Goal: Task Accomplishment & Management: Use online tool/utility

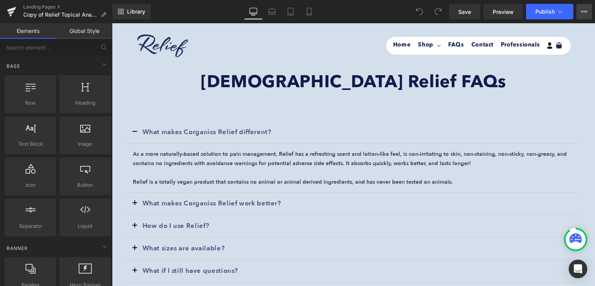
click at [583, 14] on icon at bounding box center [585, 12] width 6 height 6
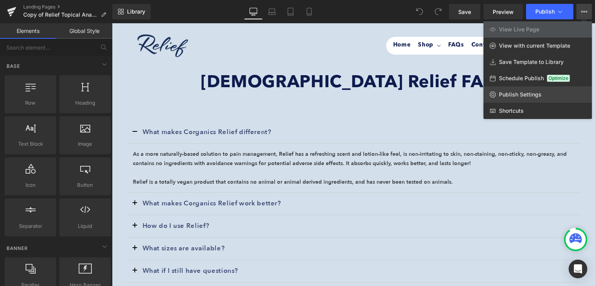
click at [508, 87] on link "Publish Settings" at bounding box center [538, 94] width 109 height 16
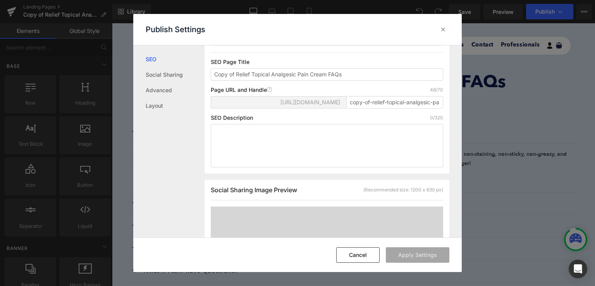
scroll to position [68, 0]
click at [391, 115] on div "https://corganics-ecommerce.myshopify.com/pages/ copy-of-relief-topical-analges…" at bounding box center [327, 105] width 233 height 19
click at [391, 109] on input "copy-of-relief-topical-analgesic-pain-cream-faqs" at bounding box center [395, 102] width 97 height 12
click at [387, 107] on input "copy-of-relief-topical-analgesic-pain-cream-faqs" at bounding box center [395, 102] width 97 height 12
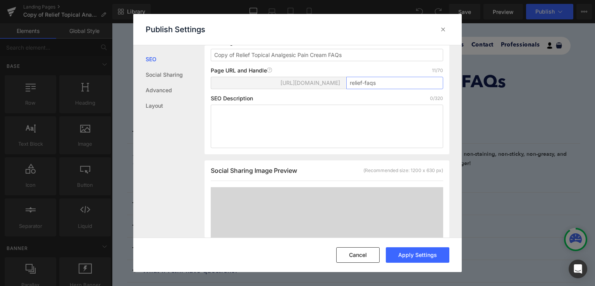
scroll to position [96, 0]
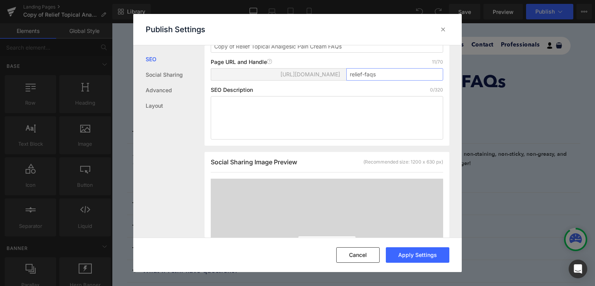
type input "relief-faqs"
click at [325, 167] on div "Social Sharing Image Preview (Recommended size: 1200 x 630 px)" at bounding box center [327, 165] width 233 height 14
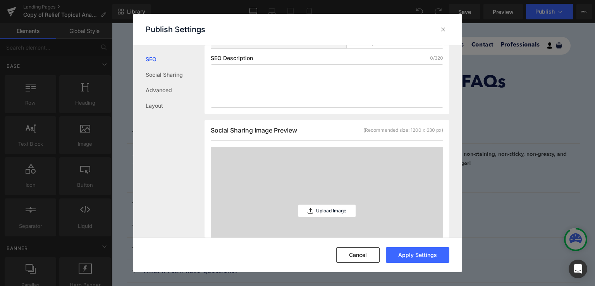
scroll to position [0, 0]
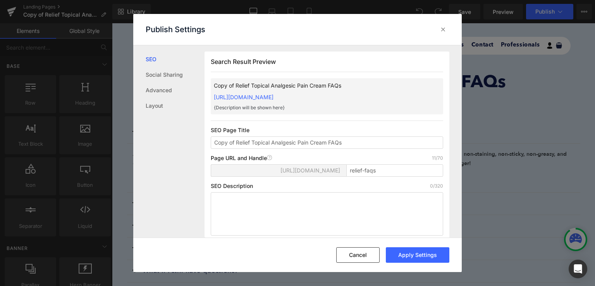
click at [380, 157] on div "Page URL and Handle Page URL Address 11/70" at bounding box center [327, 158] width 233 height 6
click at [371, 157] on div "Page URL and Handle Page URL Address 11/70" at bounding box center [327, 158] width 233 height 6
drag, startPoint x: 237, startPoint y: 143, endPoint x: 178, endPoint y: 136, distance: 59.3
click at [178, 136] on div "SEO Social Sharing Advanced Layout Search Result Preview Copy of Relief Topical…" at bounding box center [297, 141] width 329 height 193
type input "Relief Topical Analgesic Pain Cream FAQs"
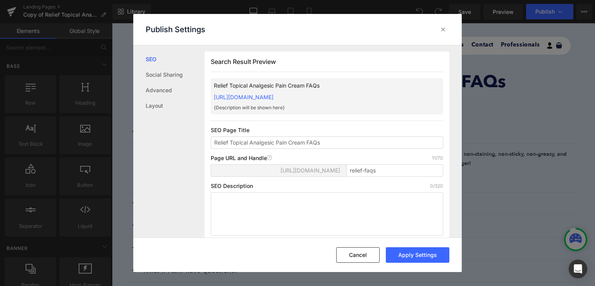
click at [379, 157] on div "Page URL and Handle Page URL Address 11/70" at bounding box center [327, 158] width 233 height 6
click at [426, 259] on button "Apply Settings" at bounding box center [418, 255] width 64 height 16
click at [412, 27] on div "Publish Settings" at bounding box center [297, 29] width 329 height 31
click at [274, 166] on div "https://corganics-ecommerce.myshopify.com/pages/" at bounding box center [278, 171] width 129 height 12
click at [292, 166] on div "https://corganics-ecommerce.myshopify.com/pages/" at bounding box center [278, 171] width 129 height 12
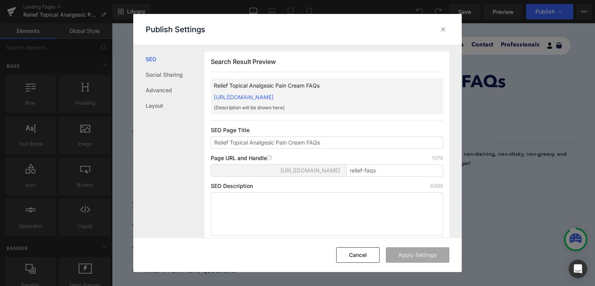
click at [292, 166] on div "https://corganics-ecommerce.myshopify.com/pages/" at bounding box center [278, 171] width 129 height 12
click at [441, 29] on icon at bounding box center [444, 30] width 8 height 8
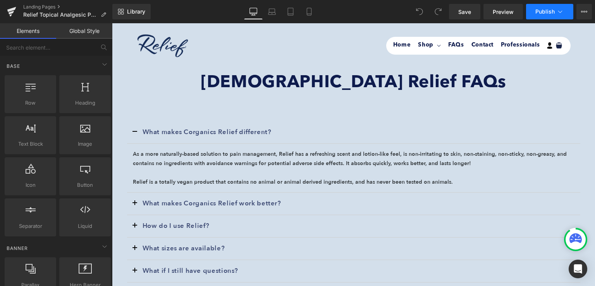
click at [559, 12] on icon at bounding box center [561, 11] width 4 height 2
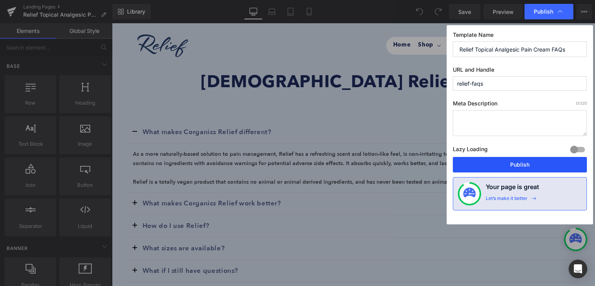
click at [504, 166] on button "Publish" at bounding box center [520, 165] width 134 height 16
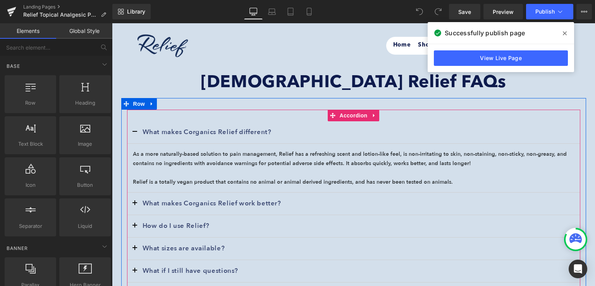
click at [278, 197] on div "What makes Corganics Relief work better? Text Block" at bounding box center [354, 204] width 454 height 22
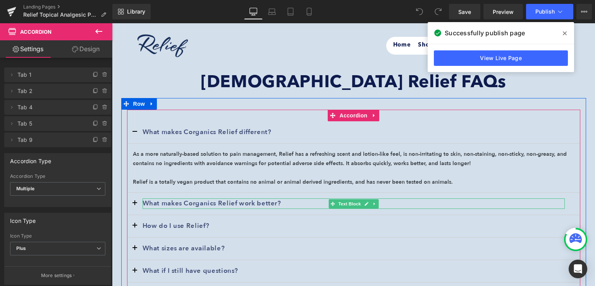
click at [245, 202] on b "What makes Corganics Relief work better?" at bounding box center [212, 203] width 139 height 9
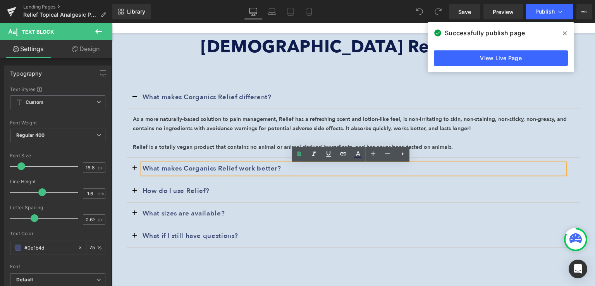
scroll to position [37, 0]
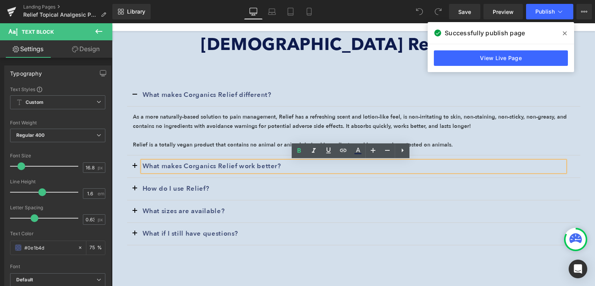
click at [130, 213] on button "button" at bounding box center [135, 211] width 16 height 22
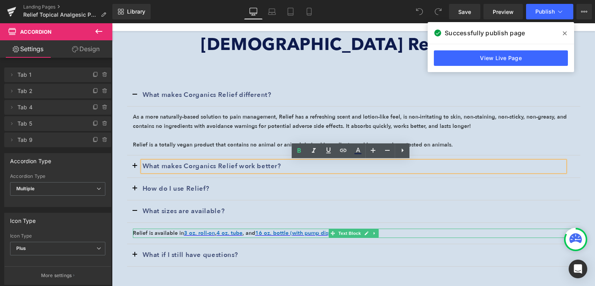
click at [156, 231] on p "Relief is available in 3 oz. roll-on , 4 oz. tube , and 16 oz. bottle (with pum…" at bounding box center [354, 233] width 442 height 9
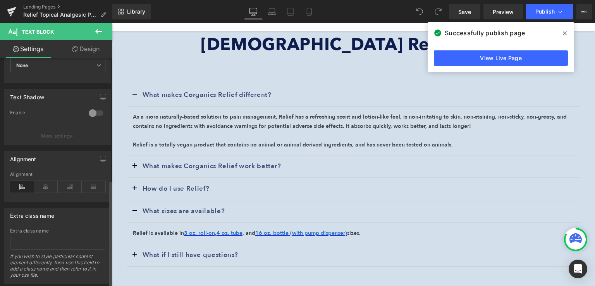
scroll to position [261, 0]
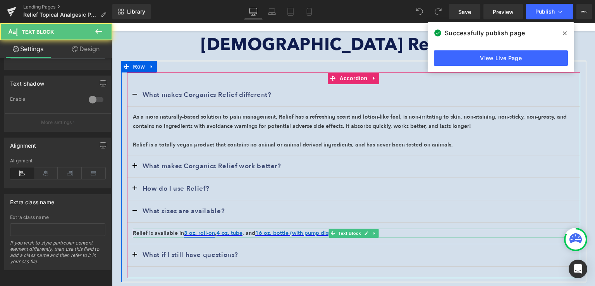
click at [202, 234] on font "3 oz. roll-on" at bounding box center [199, 233] width 31 height 7
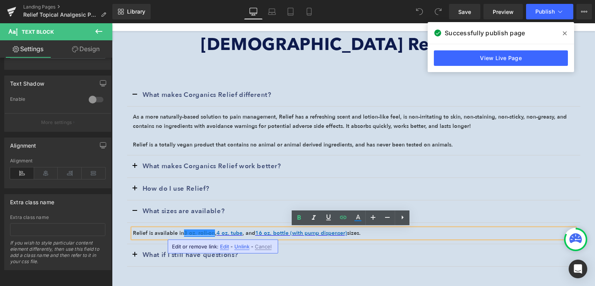
click at [221, 247] on span "Edit" at bounding box center [224, 246] width 9 height 7
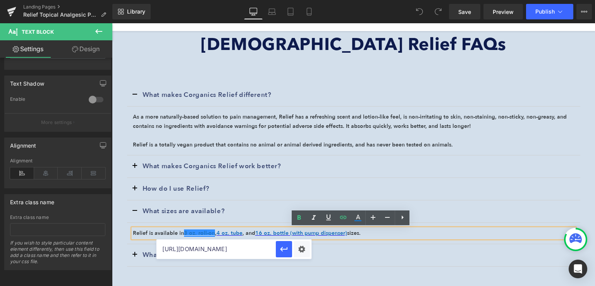
click at [257, 252] on input "https://reliefcream.com/collections/relief/products/3-oz-roll-on" at bounding box center [216, 249] width 119 height 19
click at [212, 256] on input "https://reliefcream.com/collections/relief/products/3-oz-roll-on" at bounding box center [216, 249] width 119 height 19
paste input "products/corganics-relief-roll-on-3-oz"
click at [286, 249] on icon "button" at bounding box center [284, 249] width 9 height 9
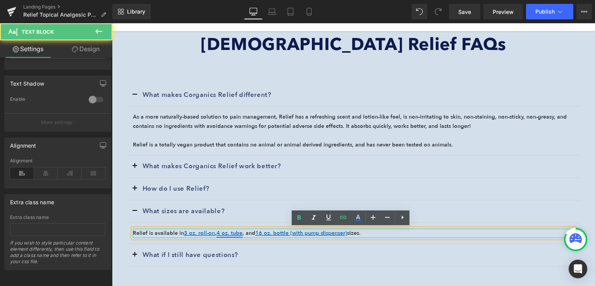
click at [225, 235] on font "4 oz. tube" at bounding box center [230, 233] width 26 height 7
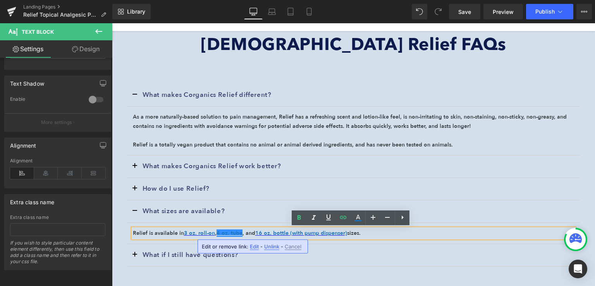
click at [252, 247] on span "Edit" at bounding box center [254, 246] width 9 height 7
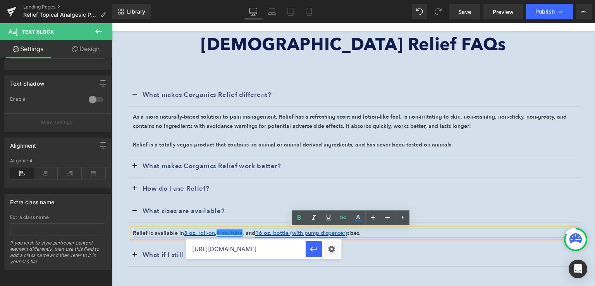
click at [270, 233] on font "16 oz. bottle (with pump dispenser)" at bounding box center [301, 233] width 92 height 7
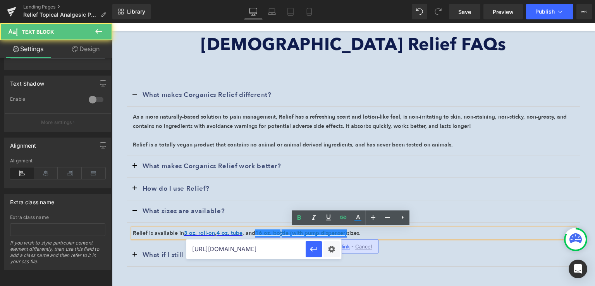
click at [275, 233] on font "16 oz. bottle (with pump dispenser)" at bounding box center [301, 233] width 92 height 7
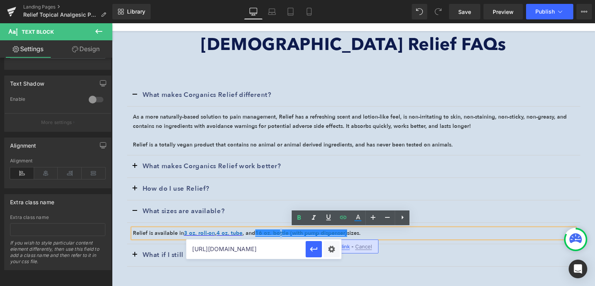
click at [364, 273] on div "What makes Corganics Relief different? Text Block As a more naturally-based sol…" at bounding box center [354, 174] width 454 height 205
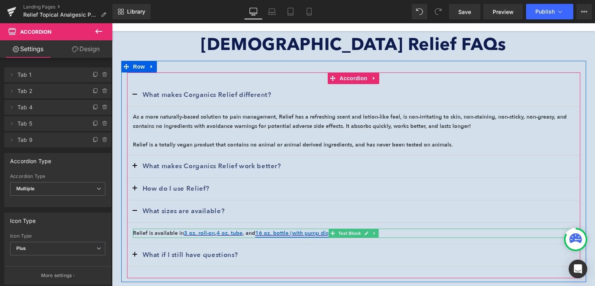
click at [289, 232] on font "16 oz. bottle (with pump dispenser)" at bounding box center [301, 233] width 92 height 7
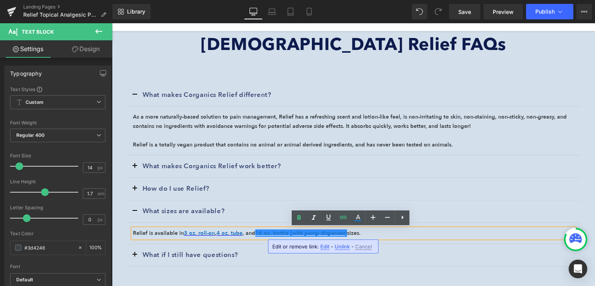
click at [323, 247] on span "Edit" at bounding box center [325, 246] width 9 height 7
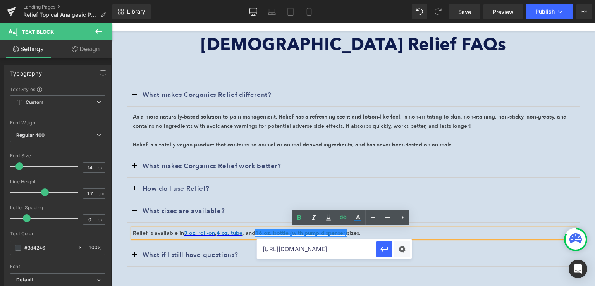
click at [312, 250] on input "https://reliefcream.com/collections/relief/products/16-oz-pump" at bounding box center [316, 249] width 119 height 19
paste input "products/corganics-relief-pain-cream-"
click at [386, 252] on icon "button" at bounding box center [384, 249] width 9 height 9
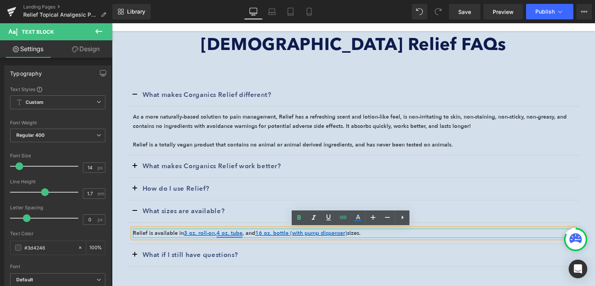
click at [225, 233] on font "4 oz. tube" at bounding box center [230, 233] width 26 height 7
click at [252, 245] on span "Edit" at bounding box center [254, 246] width 9 height 7
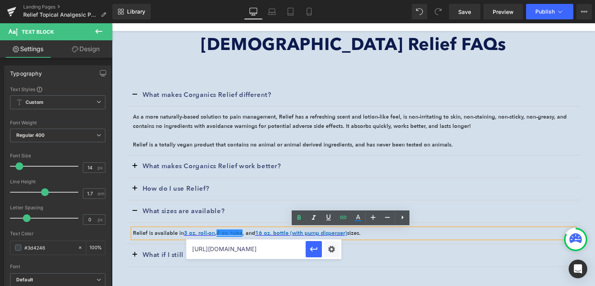
click at [257, 245] on input "https://reliefcream.com/collections/relief/products/4-oz-tube" at bounding box center [245, 249] width 119 height 19
paste input "products/corganics-relief-pain-cream-"
type input "https://reliefcream.com/products/corganics-relief-pain-cream-4-oz-tube"
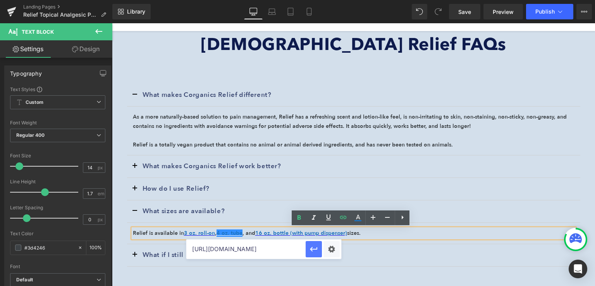
click at [311, 253] on icon "button" at bounding box center [313, 249] width 9 height 9
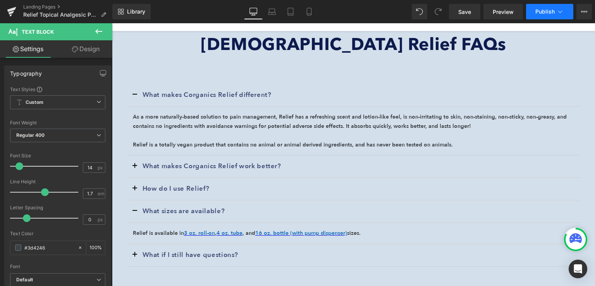
click at [545, 14] on span "Publish" at bounding box center [545, 12] width 19 height 6
click at [471, 10] on span "Save" at bounding box center [465, 12] width 13 height 8
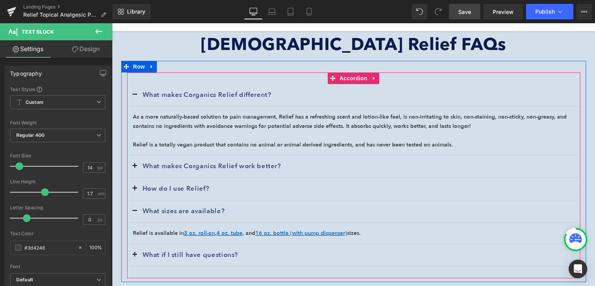
click at [235, 172] on div "What makes Corganics Relief work better? Text Block" at bounding box center [354, 166] width 454 height 22
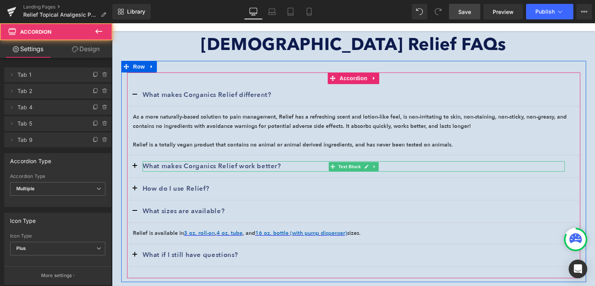
click at [245, 167] on b "What makes Corganics Relief work better?" at bounding box center [212, 166] width 139 height 9
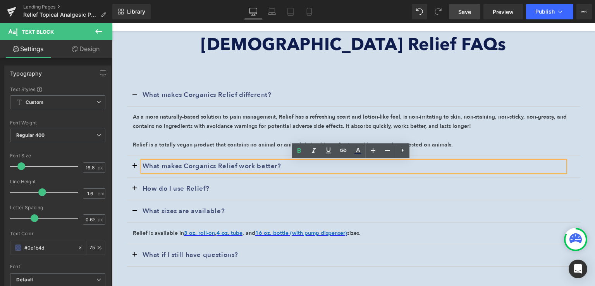
click at [250, 176] on div "What makes Corganics Relief work better? Text Block" at bounding box center [354, 166] width 454 height 22
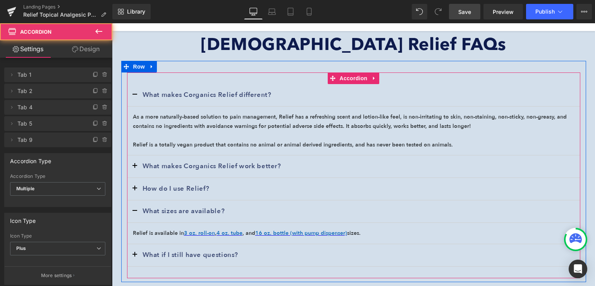
click at [131, 164] on button "button" at bounding box center [135, 166] width 16 height 22
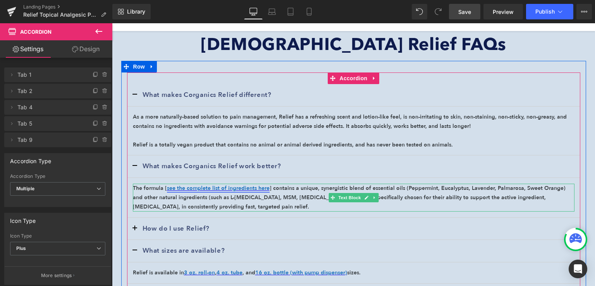
click at [205, 190] on font "see the complete list of ingredients here" at bounding box center [218, 188] width 103 height 7
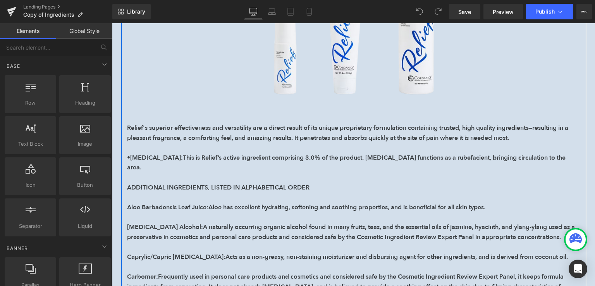
scroll to position [148, 0]
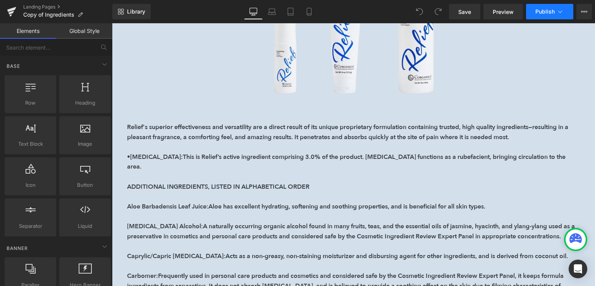
click at [562, 12] on icon at bounding box center [561, 12] width 8 height 8
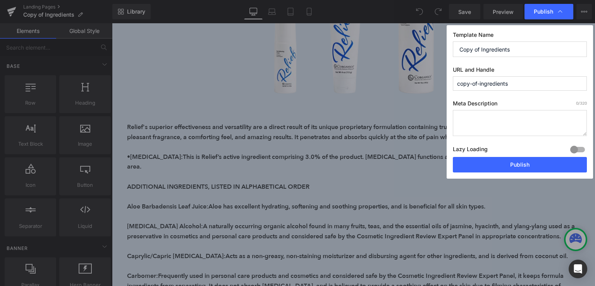
drag, startPoint x: 480, startPoint y: 83, endPoint x: 375, endPoint y: 98, distance: 105.4
click at [375, 98] on div "Publish Template Name Copy of Ingredients URL and Handle copy-of-ingredients Me…" at bounding box center [297, 143] width 595 height 286
type input "ingredients"
drag, startPoint x: 481, startPoint y: 48, endPoint x: 351, endPoint y: 50, distance: 129.5
click at [351, 50] on div "Publish Template Name Copy of Ingredients URL and Handle ingredients Meta Descr…" at bounding box center [297, 143] width 595 height 286
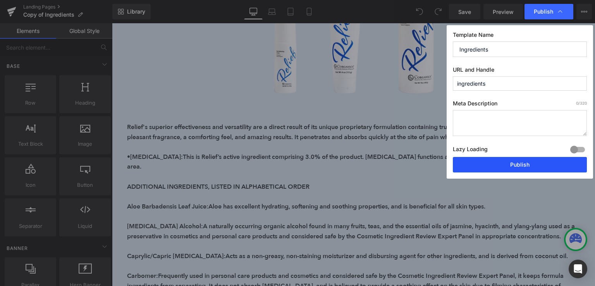
type input "Ingredients"
click at [471, 171] on button "Publish" at bounding box center [520, 165] width 134 height 16
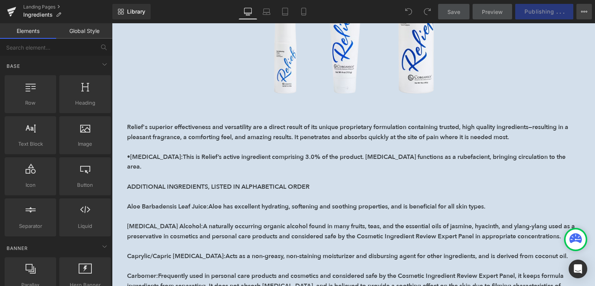
click at [583, 14] on icon at bounding box center [585, 12] width 6 height 6
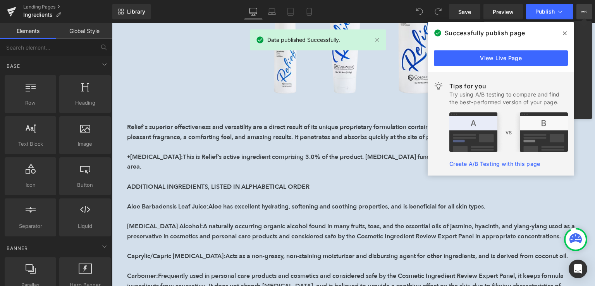
click at [563, 33] on span at bounding box center [565, 33] width 12 height 12
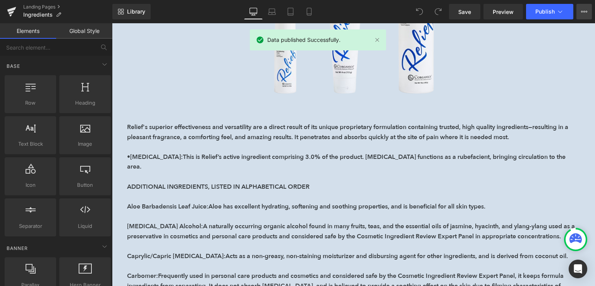
click at [589, 16] on button "View Live Page View with current Template Save Template to Library Schedule Pub…" at bounding box center [585, 12] width 16 height 16
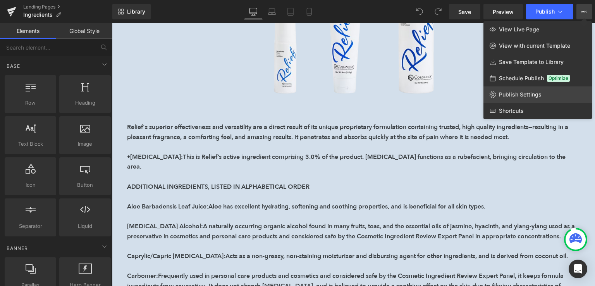
click at [524, 92] on span "Publish Settings" at bounding box center [520, 94] width 43 height 7
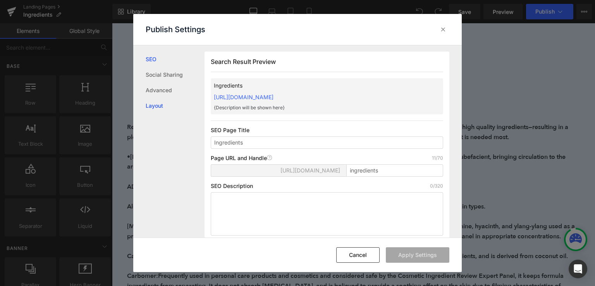
click at [160, 100] on link "Layout" at bounding box center [175, 106] width 59 height 16
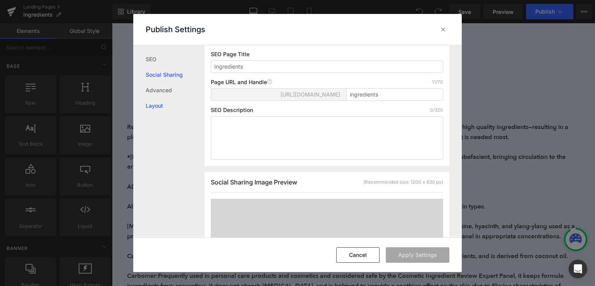
click at [169, 77] on link "Social Sharing" at bounding box center [175, 75] width 59 height 16
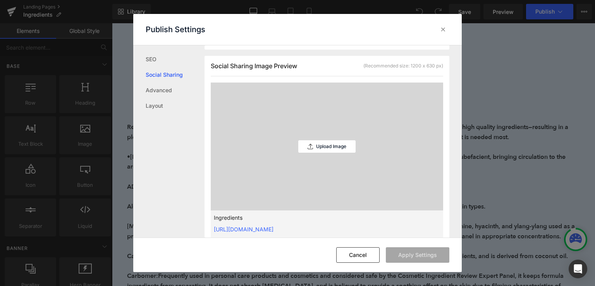
scroll to position [197, 0]
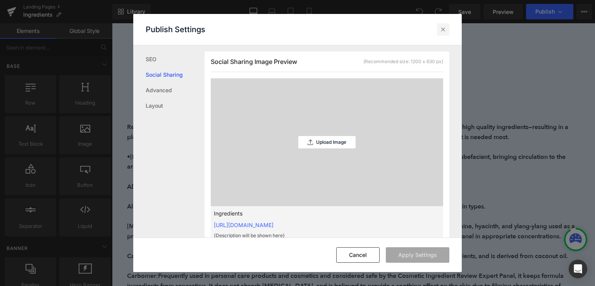
click at [443, 31] on icon at bounding box center [444, 30] width 8 height 8
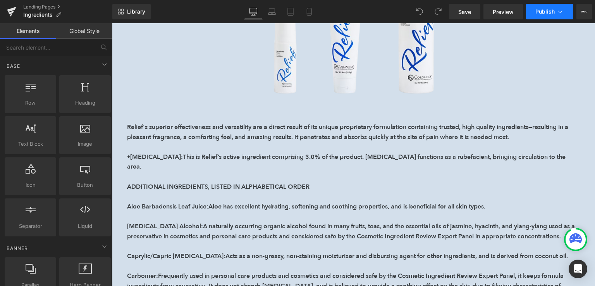
click at [556, 11] on button "Publish" at bounding box center [549, 12] width 47 height 16
click at [583, 11] on icon at bounding box center [585, 12] width 6 height 6
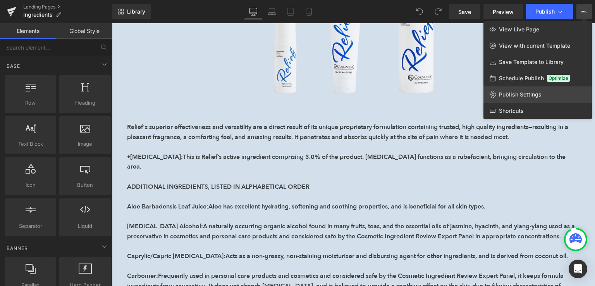
click at [523, 93] on span "Publish Settings" at bounding box center [520, 94] width 43 height 7
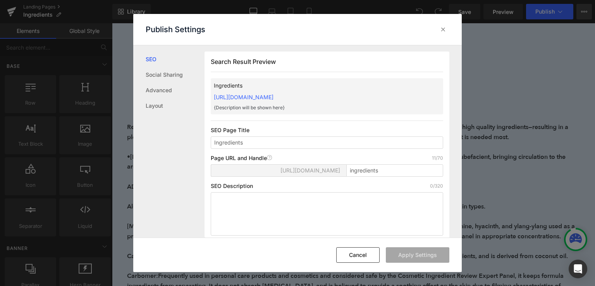
scroll to position [0, 0]
click at [355, 247] on button "Cancel" at bounding box center [358, 255] width 43 height 16
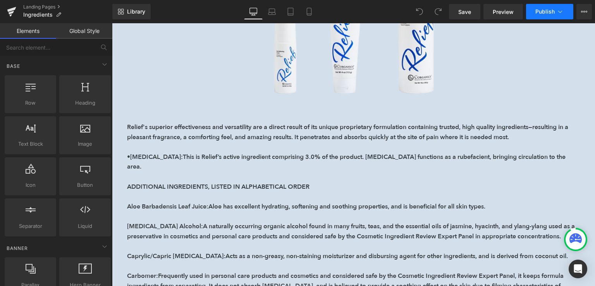
click at [549, 14] on span "Publish" at bounding box center [545, 12] width 19 height 6
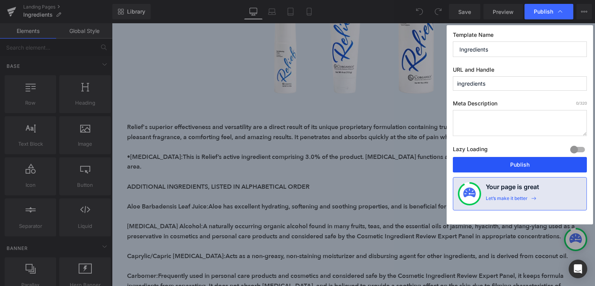
drag, startPoint x: 536, startPoint y: 156, endPoint x: 532, endPoint y: 160, distance: 5.8
click at [532, 160] on div "Template Name Ingredients URL and Handle ingredients Meta Description 0 /320 La…" at bounding box center [520, 124] width 147 height 199
click at [532, 160] on button "Publish" at bounding box center [520, 165] width 134 height 16
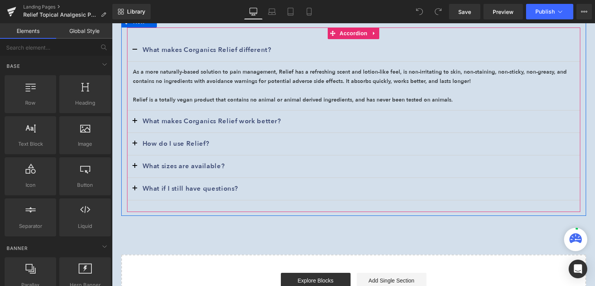
scroll to position [82, 0]
click at [130, 162] on button "button" at bounding box center [135, 166] width 16 height 22
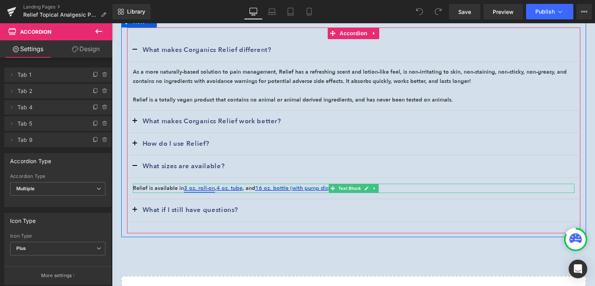
click at [194, 187] on font "3 oz. roll-on" at bounding box center [199, 188] width 31 height 7
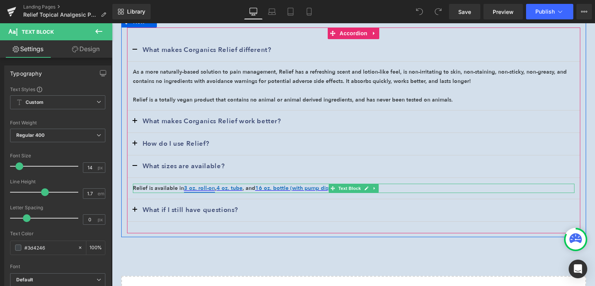
click at [202, 187] on font "3 oz. roll-on" at bounding box center [199, 188] width 31 height 7
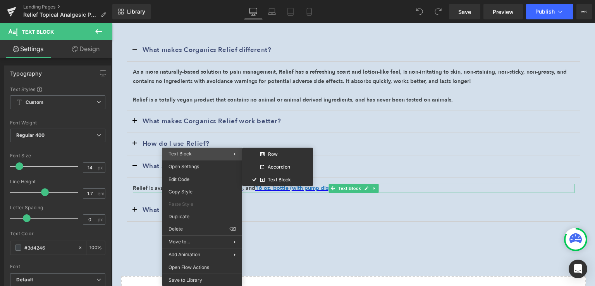
click at [205, 149] on div "Text Block Row Accordion Text Block" at bounding box center [202, 154] width 80 height 12
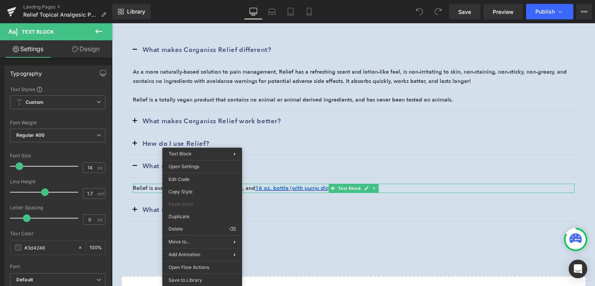
click at [244, 116] on div "What makes Corganics Relief work better? Text Block" at bounding box center [354, 121] width 454 height 22
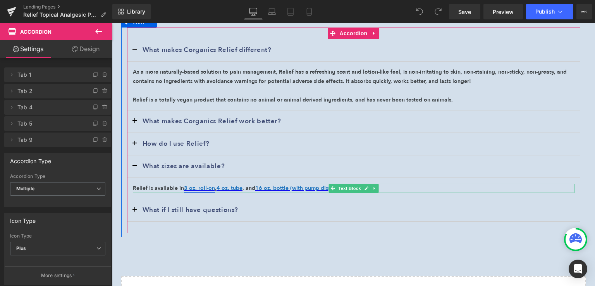
click at [200, 189] on font "3 oz. roll-on" at bounding box center [199, 188] width 31 height 7
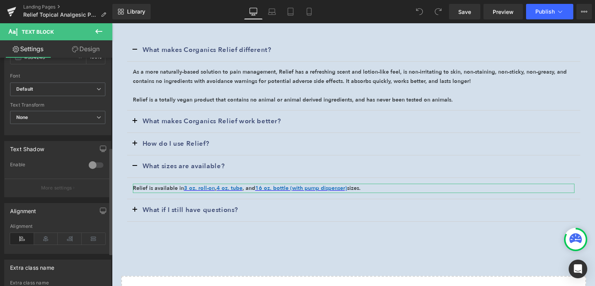
scroll to position [0, 0]
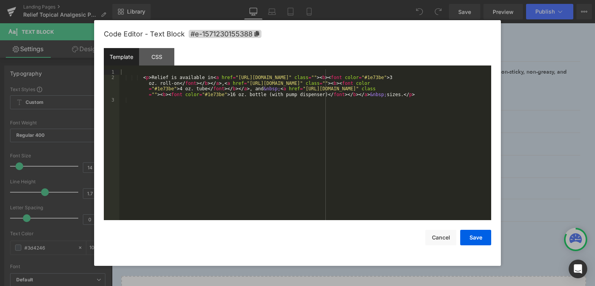
click at [188, 0] on div "You are previewing how the will restyle your page. You can not edit Elements in…" at bounding box center [297, 0] width 595 height 0
click at [439, 235] on button "Cancel" at bounding box center [441, 238] width 31 height 16
click at [241, 0] on div "You are previewing how the will restyle your page. You can not edit Elements in…" at bounding box center [297, 0] width 595 height 0
click at [285, 77] on div "< p > Relief is available in < a href = "[URL][DOMAIN_NAME]" class = "" > < b >…" at bounding box center [305, 150] width 372 height 162
click at [481, 236] on button "Save" at bounding box center [476, 238] width 31 height 16
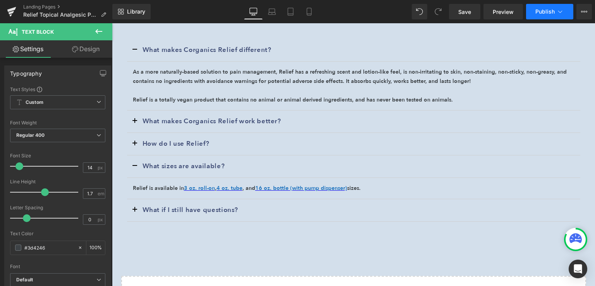
click at [545, 13] on span "Publish" at bounding box center [545, 12] width 19 height 6
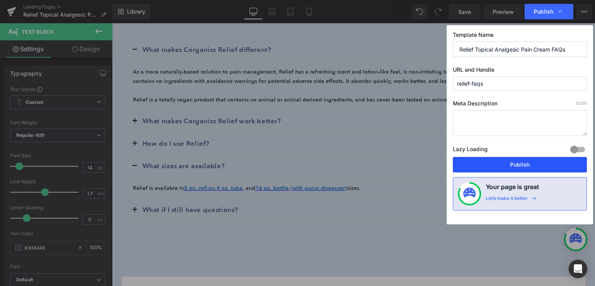
click at [530, 169] on button "Publish" at bounding box center [520, 165] width 134 height 16
